Goal: Task Accomplishment & Management: Manage account settings

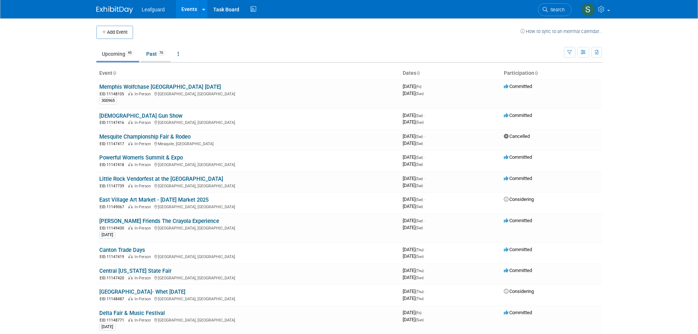
click at [150, 49] on link "Past 76" at bounding box center [156, 54] width 30 height 14
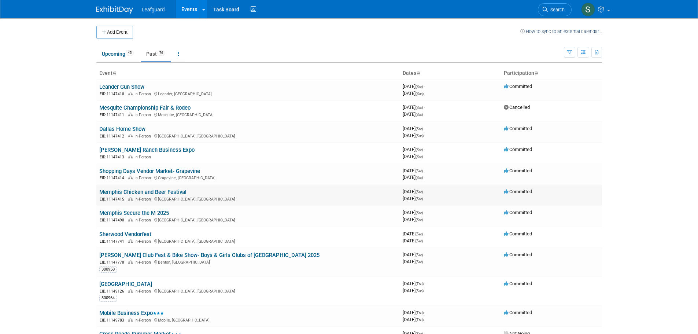
click at [162, 190] on link "Memphis Chicken and Beer Festival" at bounding box center [142, 192] width 87 height 7
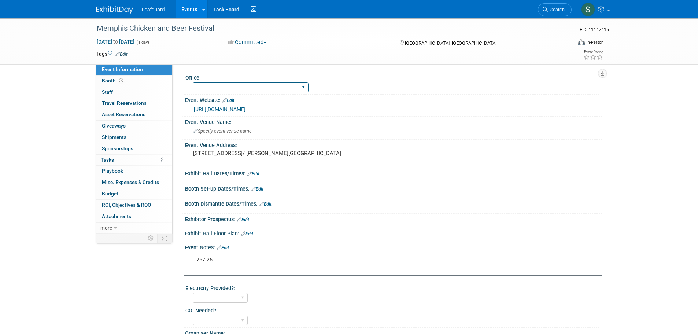
click at [226, 84] on select "Albany Arkansas Austin Birmingham Charlotte Chicago Cleveland Colorado Columbia…" at bounding box center [251, 87] width 116 height 10
select select "Memphis"
click at [193, 82] on select "Albany Arkansas Austin Birmingham Charlotte Chicago Cleveland Colorado Columbia…" at bounding box center [251, 87] width 116 height 10
click at [153, 181] on span "Misc. Expenses & Credits 0" at bounding box center [130, 182] width 57 height 6
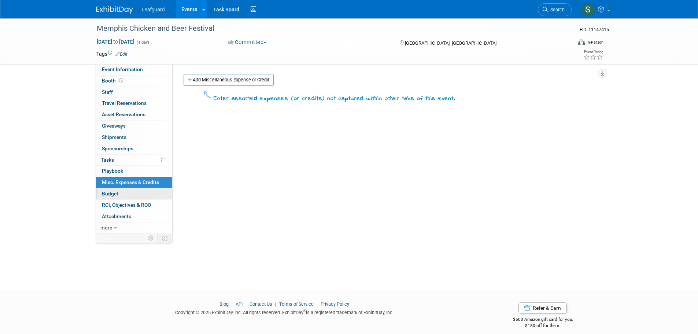
click at [156, 195] on link "Budget" at bounding box center [134, 193] width 76 height 11
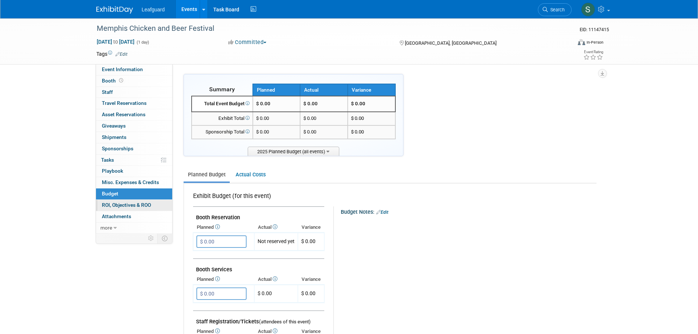
click at [160, 205] on link "0 ROI, Objectives & ROO 0" at bounding box center [134, 205] width 76 height 11
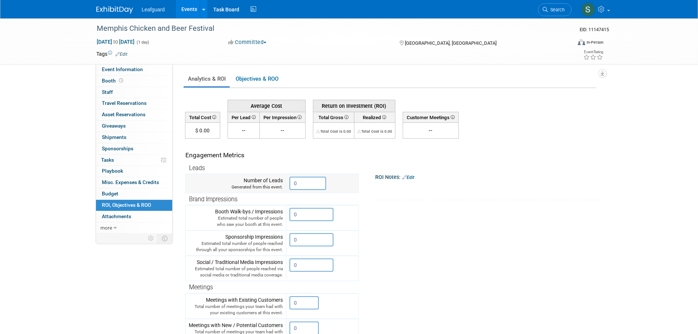
drag, startPoint x: 308, startPoint y: 187, endPoint x: 249, endPoint y: 180, distance: 59.3
click at [249, 180] on tr "Number of Leads Generated from this event. 0" at bounding box center [271, 183] width 173 height 19
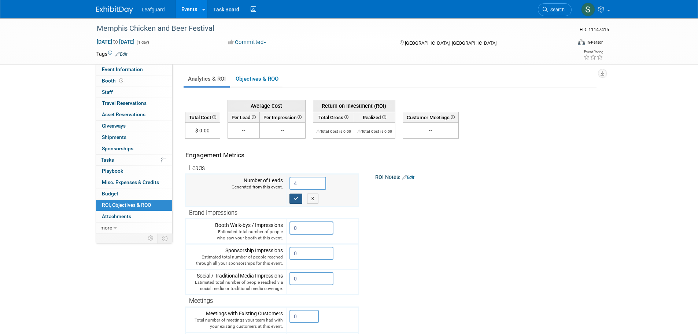
type input "4"
click at [295, 198] on icon "button" at bounding box center [295, 198] width 5 height 5
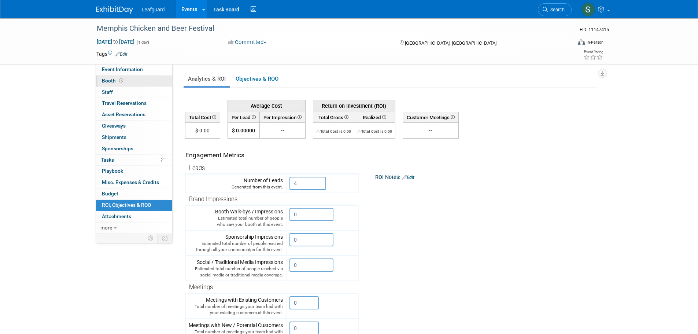
click at [130, 82] on link "Booth" at bounding box center [134, 80] width 76 height 11
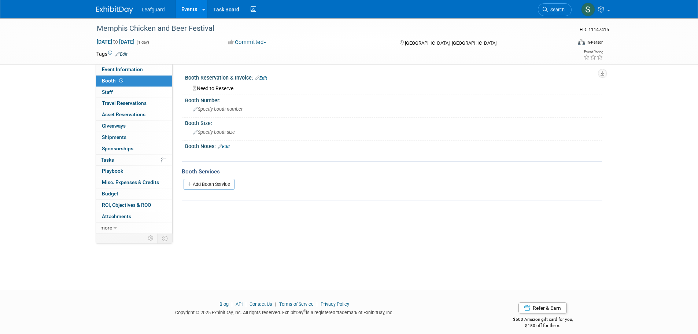
click at [262, 78] on link "Edit" at bounding box center [261, 77] width 12 height 5
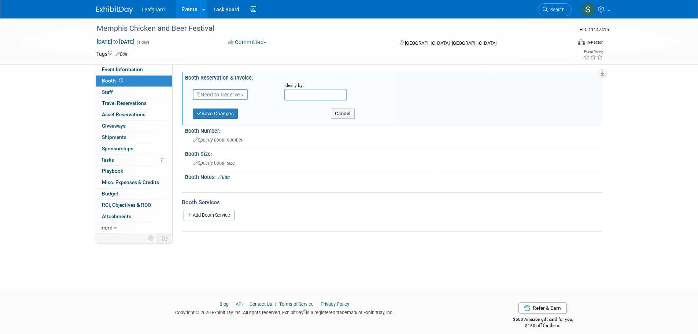
click at [244, 94] on span "button" at bounding box center [242, 94] width 3 height 1
click at [242, 120] on link "Reserved" at bounding box center [232, 117] width 78 height 10
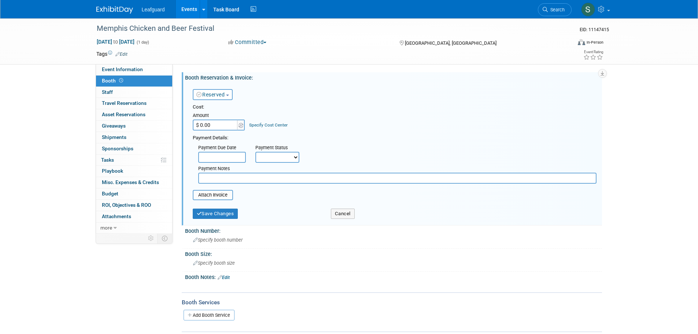
click at [227, 124] on input "$ 0.00" at bounding box center [216, 124] width 46 height 11
type input "$ 767.25"
click at [248, 173] on input "text" at bounding box center [397, 177] width 398 height 11
type input "This did not include tent or weights."
click at [261, 161] on select "Not Paid Yet Partially Paid Paid in Full" at bounding box center [277, 157] width 44 height 11
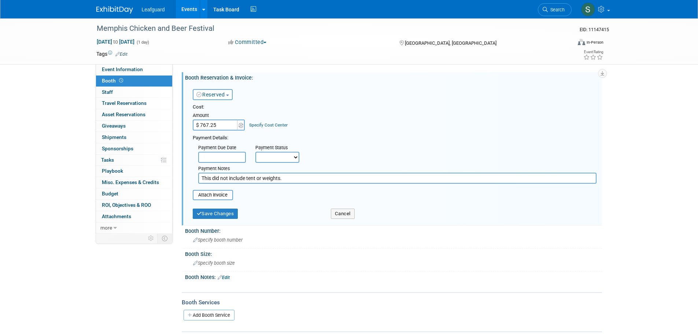
select select "1"
click at [255, 152] on select "Not Paid Yet Partially Paid Paid in Full" at bounding box center [277, 157] width 44 height 11
click at [224, 212] on button "Save Changes" at bounding box center [215, 213] width 45 height 10
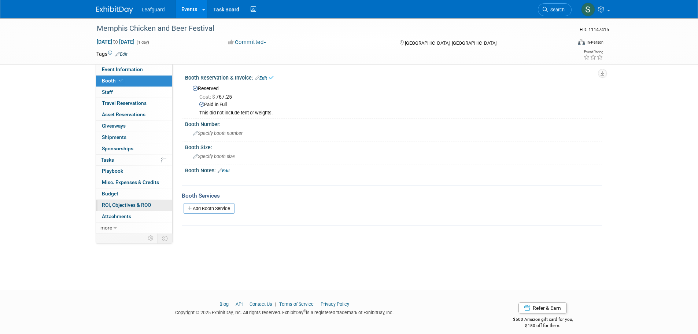
click at [148, 201] on link "0 ROI, Objectives & ROO 0" at bounding box center [134, 205] width 76 height 11
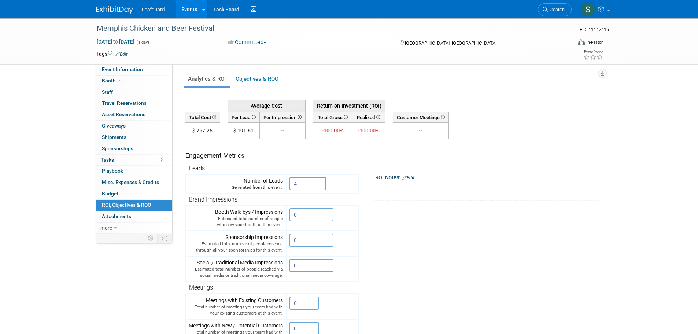
click at [412, 176] on link "Edit" at bounding box center [408, 177] width 12 height 5
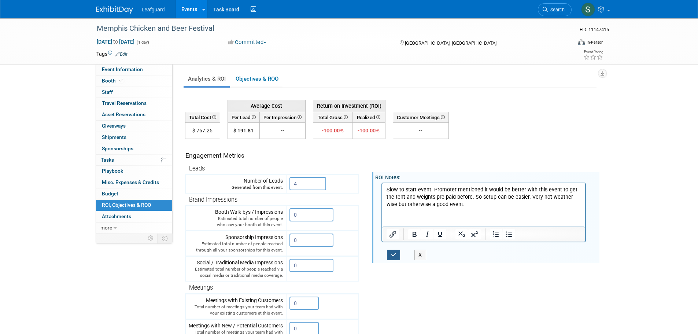
click at [391, 253] on button "button" at bounding box center [394, 254] width 14 height 11
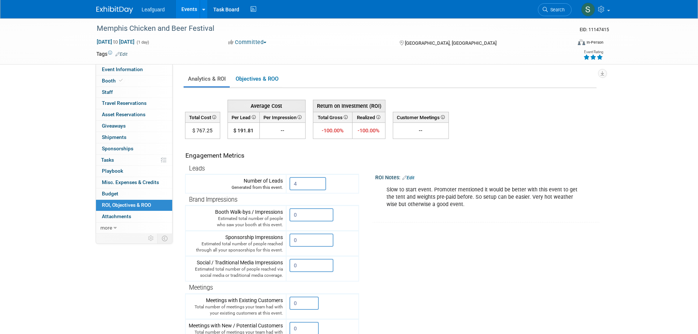
click at [600, 57] on icon at bounding box center [599, 57] width 7 height 5
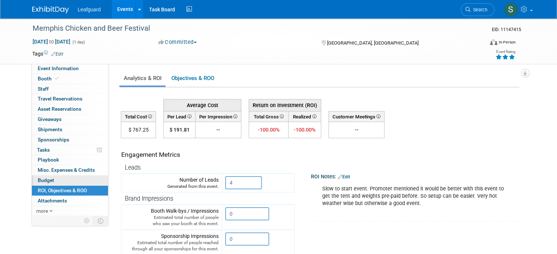
click at [51, 183] on link "Budget" at bounding box center [70, 181] width 76 height 10
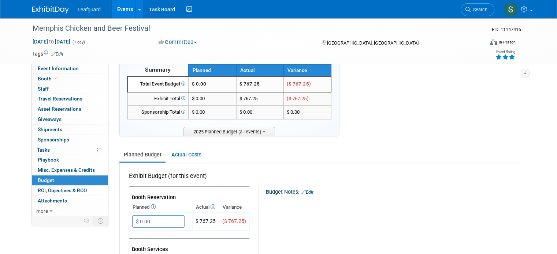
scroll to position [37, 0]
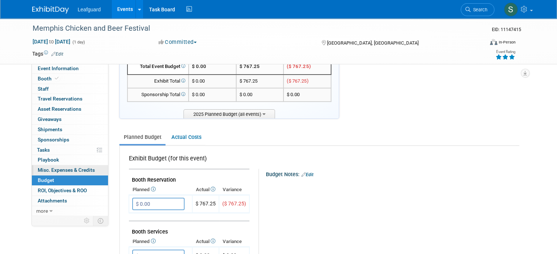
click at [92, 171] on link "0 Misc. Expenses & Credits 0" at bounding box center [70, 171] width 76 height 10
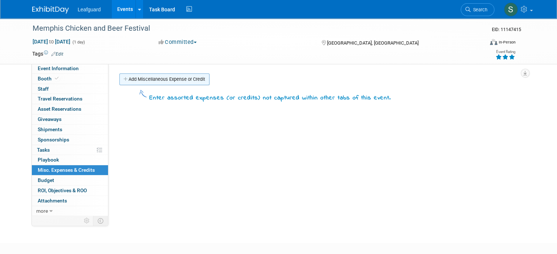
click at [174, 79] on link "Add Miscellaneous Expense or Credit" at bounding box center [164, 80] width 90 height 12
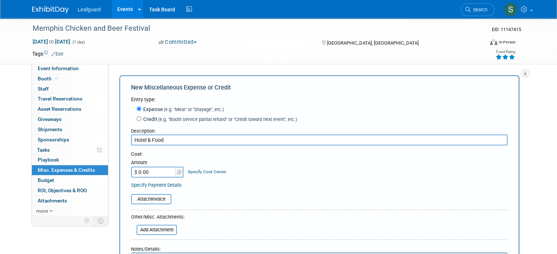
type input "Hotel & Food"
drag, startPoint x: 0, startPoint y: 178, endPoint x: 0, endPoint y: 185, distance: 6.6
drag, startPoint x: 0, startPoint y: 185, endPoint x: 150, endPoint y: 168, distance: 151.1
click at [150, 168] on input "$ 0.00" at bounding box center [154, 172] width 46 height 11
type input "$ 531.00"
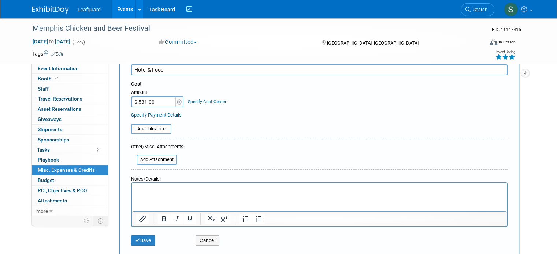
scroll to position [73, 0]
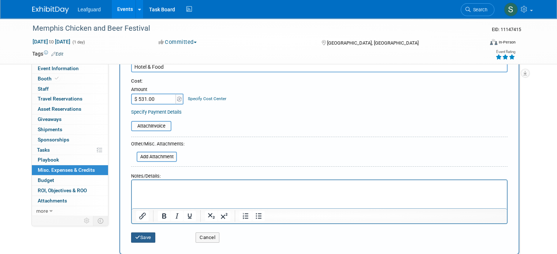
click at [140, 234] on button "Save" at bounding box center [143, 238] width 24 height 10
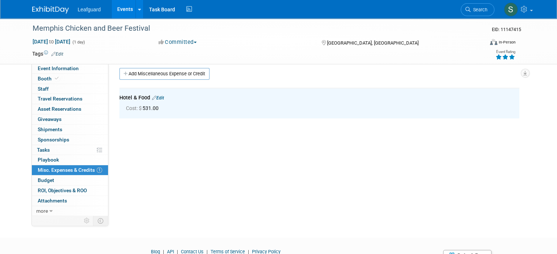
scroll to position [0, 0]
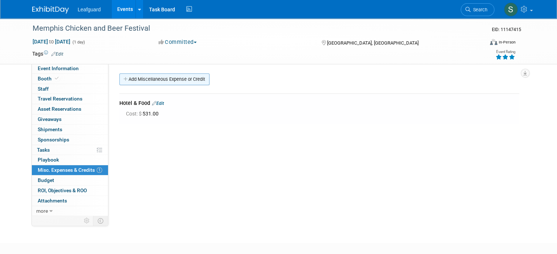
click at [163, 74] on link "Add Miscellaneous Expense or Credit" at bounding box center [164, 80] width 90 height 12
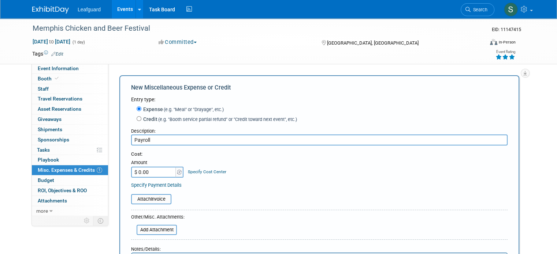
type input "Payroll"
click at [157, 172] on input "$ 0.00" at bounding box center [154, 172] width 46 height 11
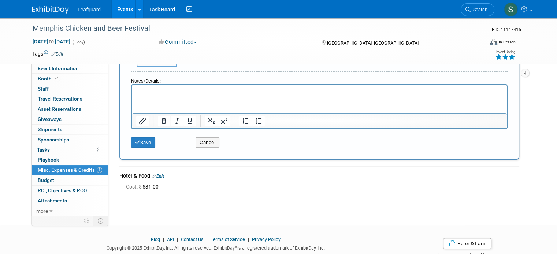
scroll to position [189, 0]
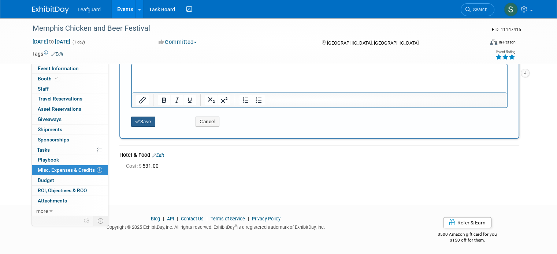
type input "$ 160.00"
click at [140, 119] on button "Save" at bounding box center [143, 122] width 24 height 10
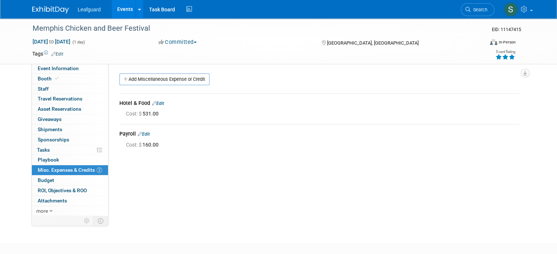
scroll to position [0, 0]
click at [79, 192] on span "ROI, Objectives & ROO 0" at bounding box center [62, 191] width 49 height 6
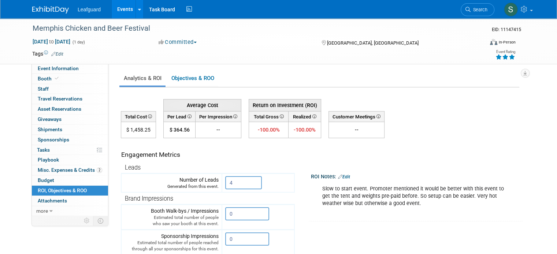
click at [50, 5] on link at bounding box center [54, 6] width 45 height 6
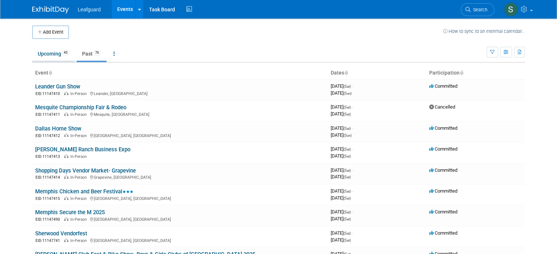
click at [55, 54] on link "Upcoming 45" at bounding box center [53, 54] width 43 height 14
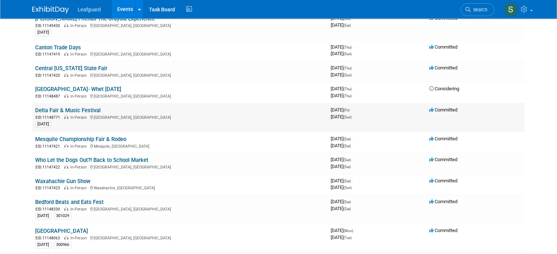
scroll to position [220, 0]
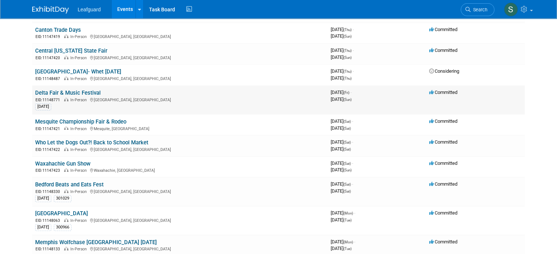
click at [84, 90] on link "Delta Fair & Music Festival" at bounding box center [68, 93] width 66 height 7
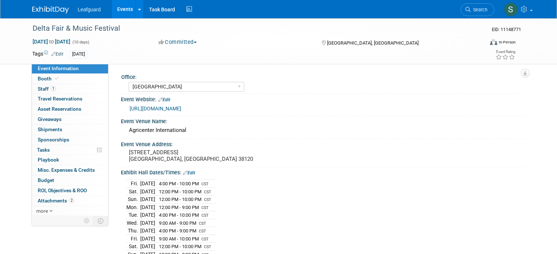
select select "[GEOGRAPHIC_DATA]"
select select "Yes"
select select "Credit Card"
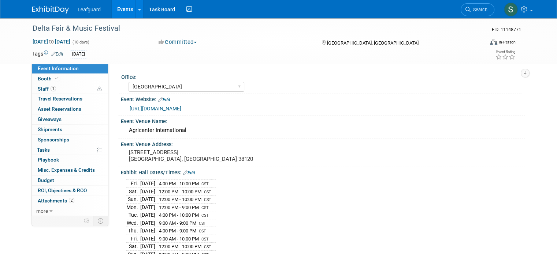
click at [42, 7] on img at bounding box center [50, 9] width 37 height 7
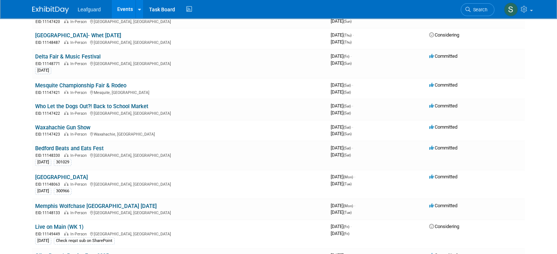
scroll to position [256, 0]
